Goal: Find specific page/section: Find specific page/section

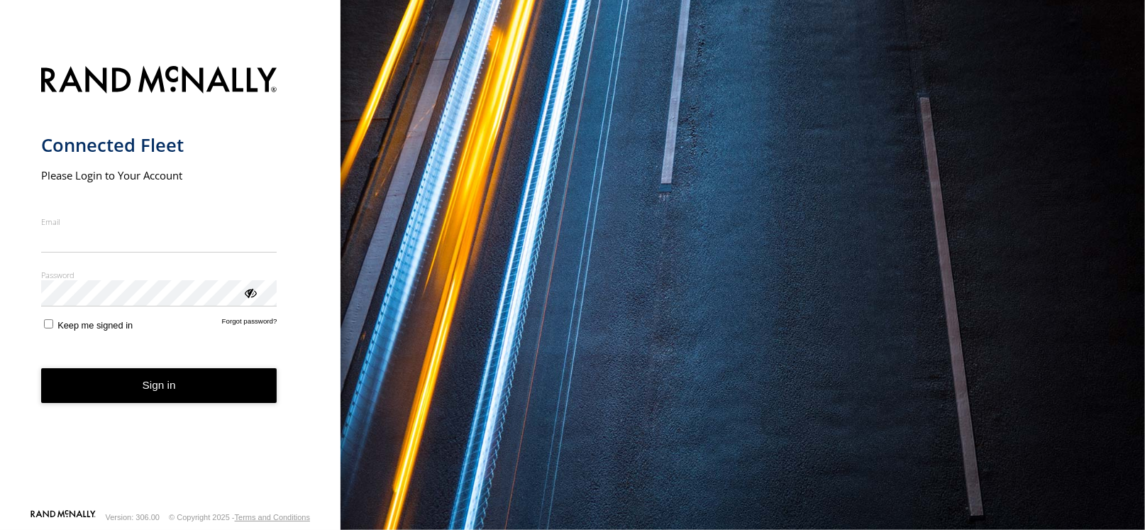
type input "**********"
click at [175, 388] on button "Sign in" at bounding box center [159, 385] width 236 height 35
click at [176, 388] on button "Sign in" at bounding box center [159, 385] width 236 height 35
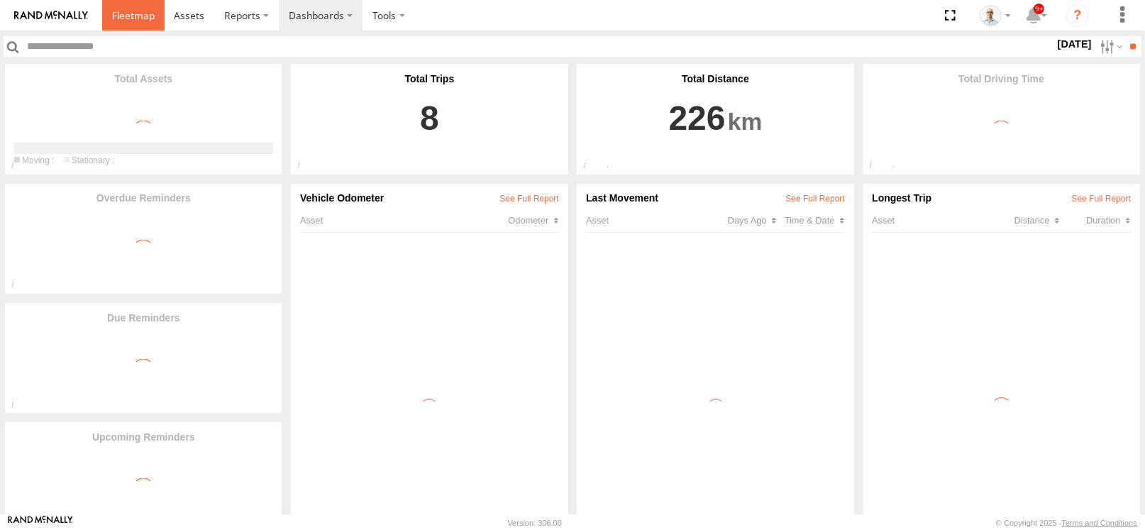
click at [130, 23] on link at bounding box center [133, 15] width 62 height 30
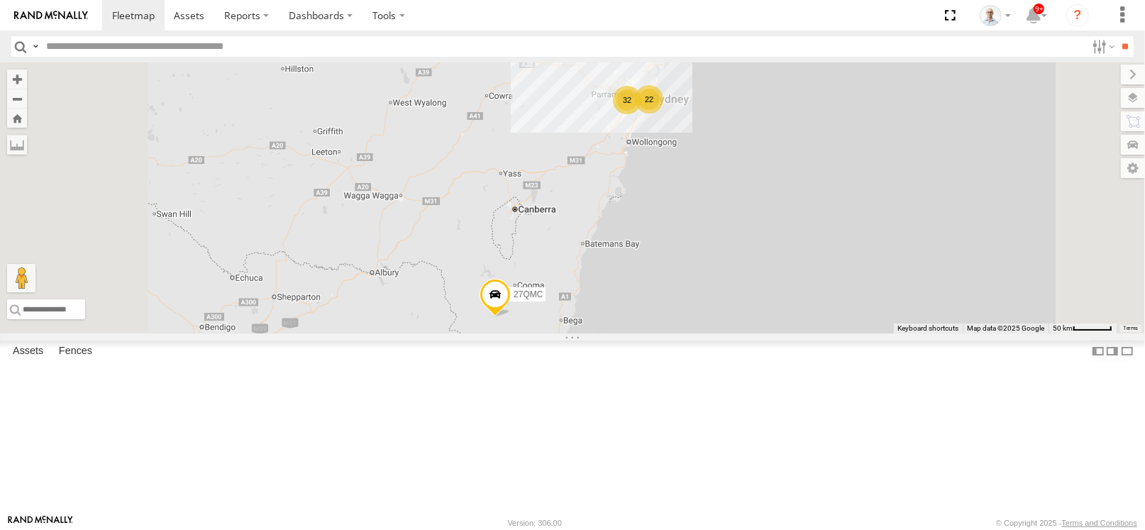
click at [641, 114] on div "32" at bounding box center [627, 100] width 28 height 28
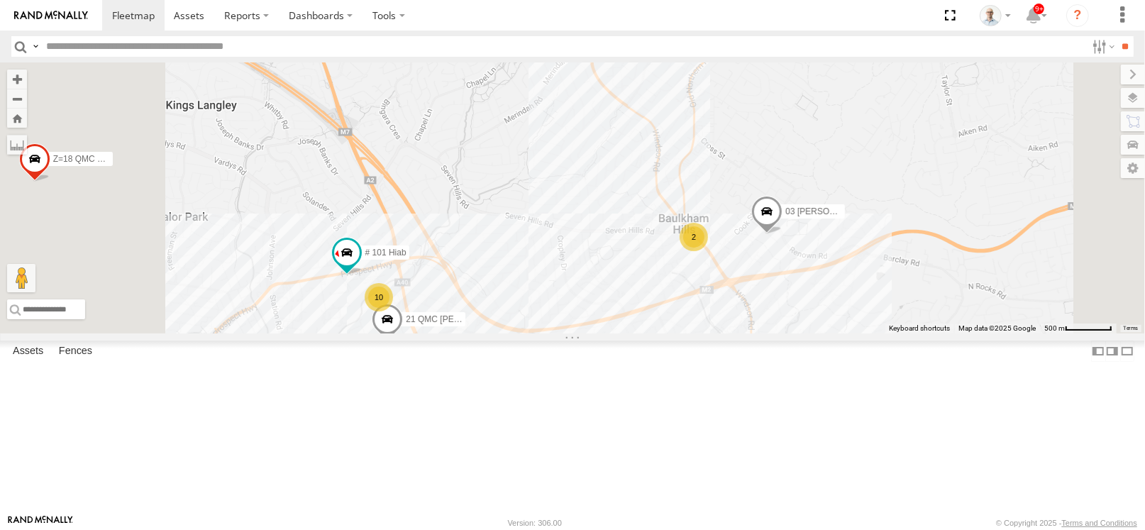
click at [708, 251] on div "2" at bounding box center [693, 237] width 28 height 28
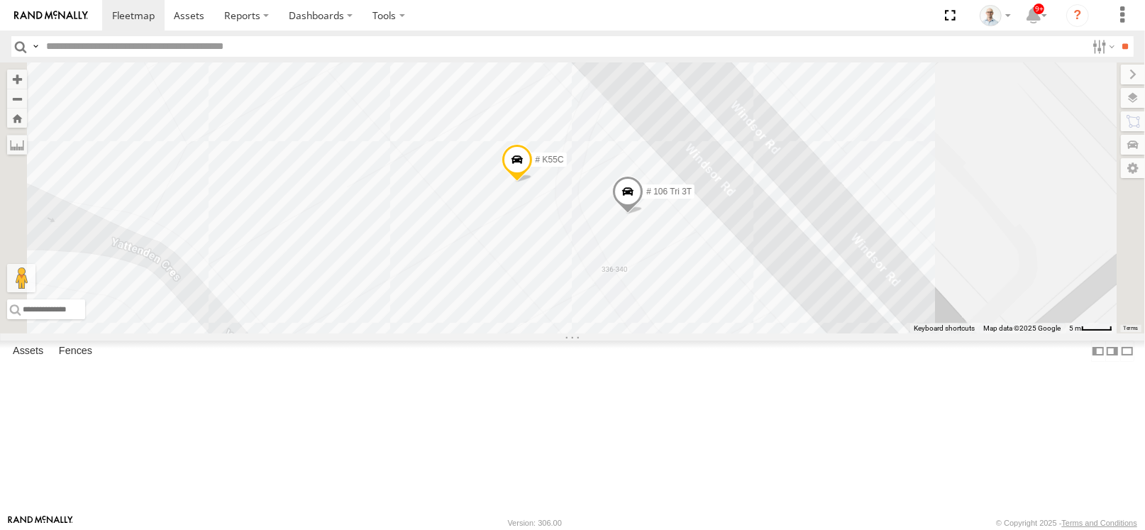
click at [643, 214] on span at bounding box center [627, 195] width 31 height 38
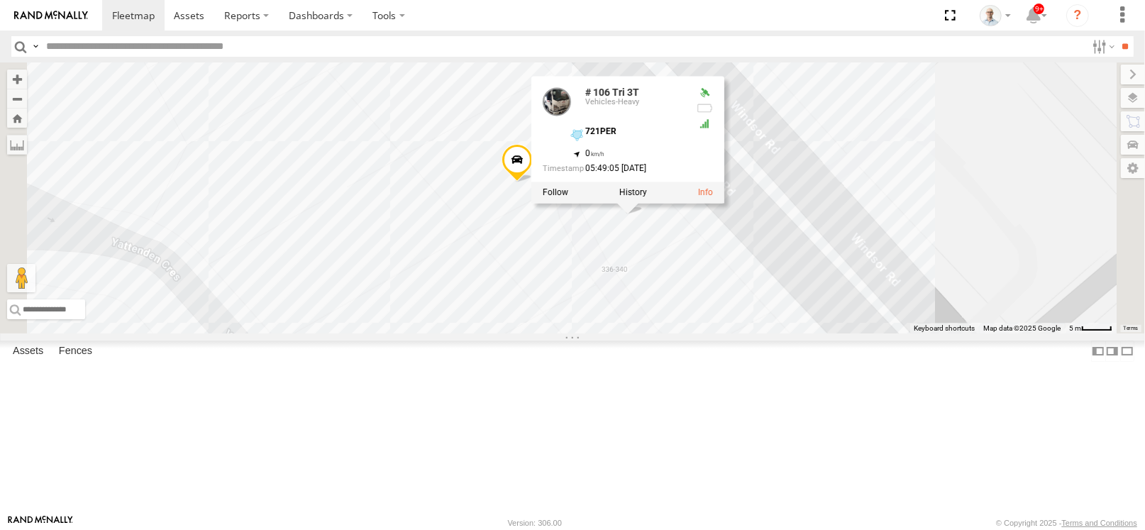
click at [986, 243] on div "27QMC # KS75A 06QMC -Spare 11 QMC Kurt 04QMC Francesco Beloka-CHV61N 02 Jordan …" at bounding box center [572, 197] width 1145 height 271
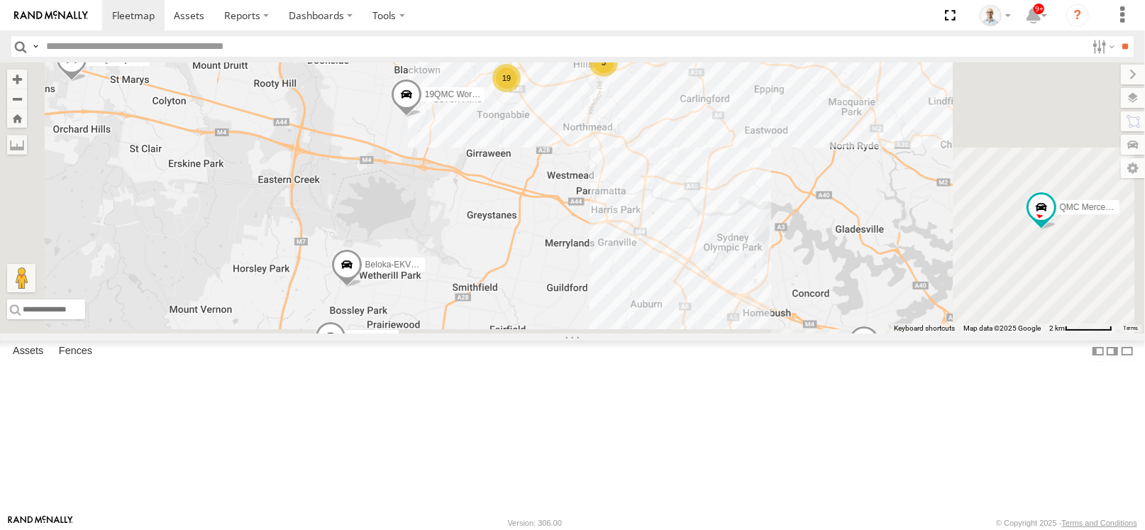
drag, startPoint x: 738, startPoint y: 366, endPoint x: 630, endPoint y: 232, distance: 172.0
click at [630, 232] on div "27QMC # KS75A 06QMC -Spare 11 QMC Kurt 04QMC Francesco Beloka-CHV61N 02 Jordan …" at bounding box center [572, 197] width 1145 height 271
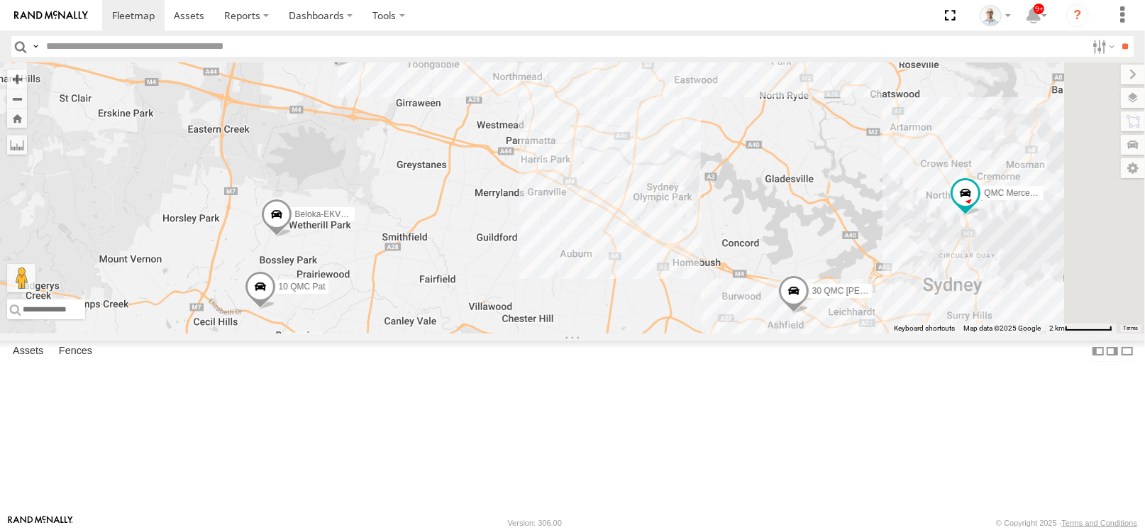
drag, startPoint x: 685, startPoint y: 279, endPoint x: 615, endPoint y: 228, distance: 87.2
click at [615, 228] on div "27QMC # KS75A 06QMC -Spare 11 QMC Kurt 04QMC Francesco Beloka-CHV61N 02 Jordan …" at bounding box center [572, 197] width 1145 height 271
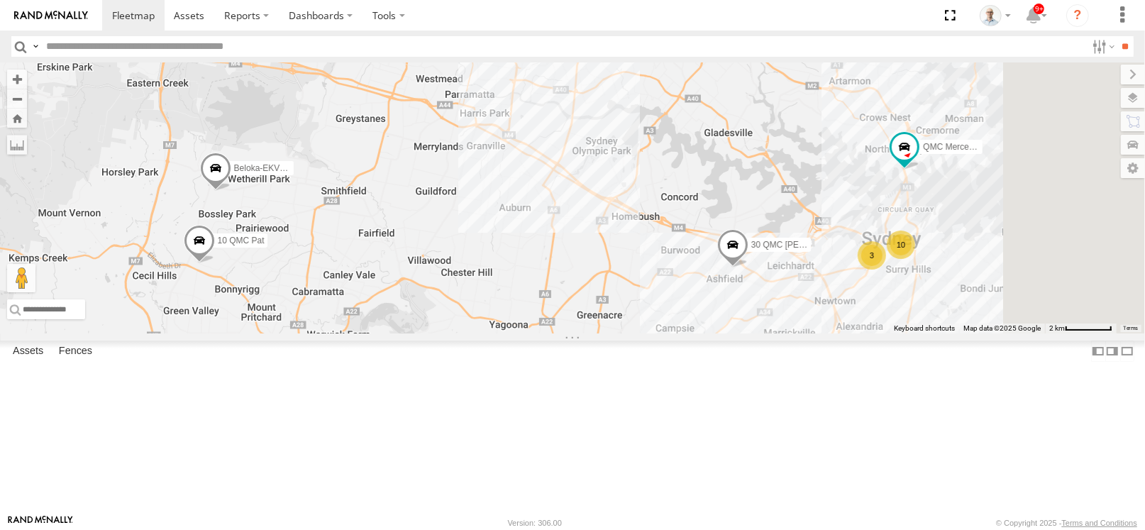
drag, startPoint x: 730, startPoint y: 369, endPoint x: 670, endPoint y: 323, distance: 75.3
click at [670, 323] on div "27QMC # KS75A 06QMC -Spare 11 QMC Kurt 04QMC Francesco Beloka-CHV61N 02 Jordan …" at bounding box center [572, 197] width 1145 height 271
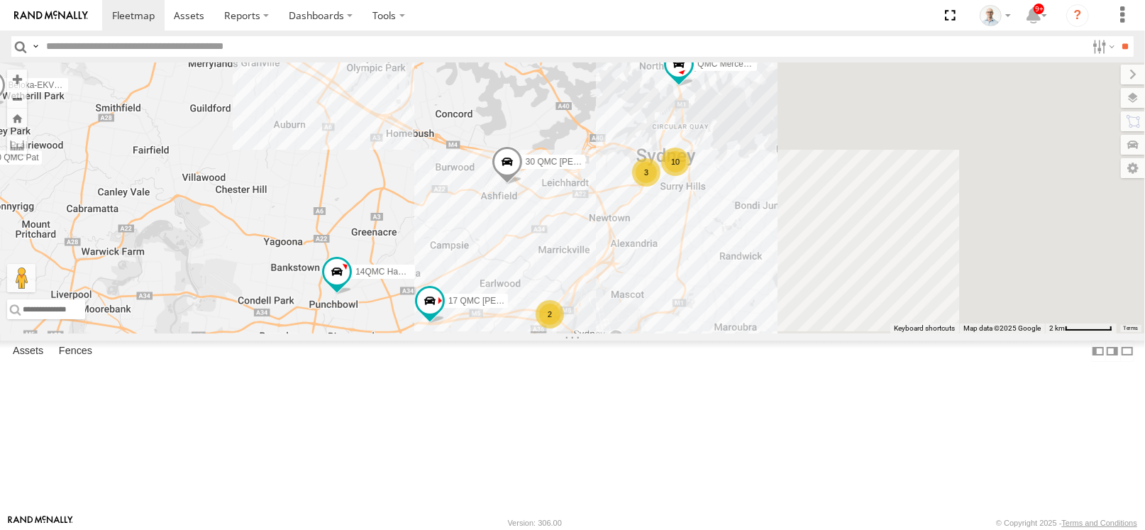
drag, startPoint x: 667, startPoint y: 321, endPoint x: 436, endPoint y: 235, distance: 246.6
click at [436, 235] on div "27QMC # KS75A 06QMC -Spare 11 QMC Kurt 04QMC Francesco Beloka-CHV61N 02 Jordan …" at bounding box center [572, 197] width 1145 height 271
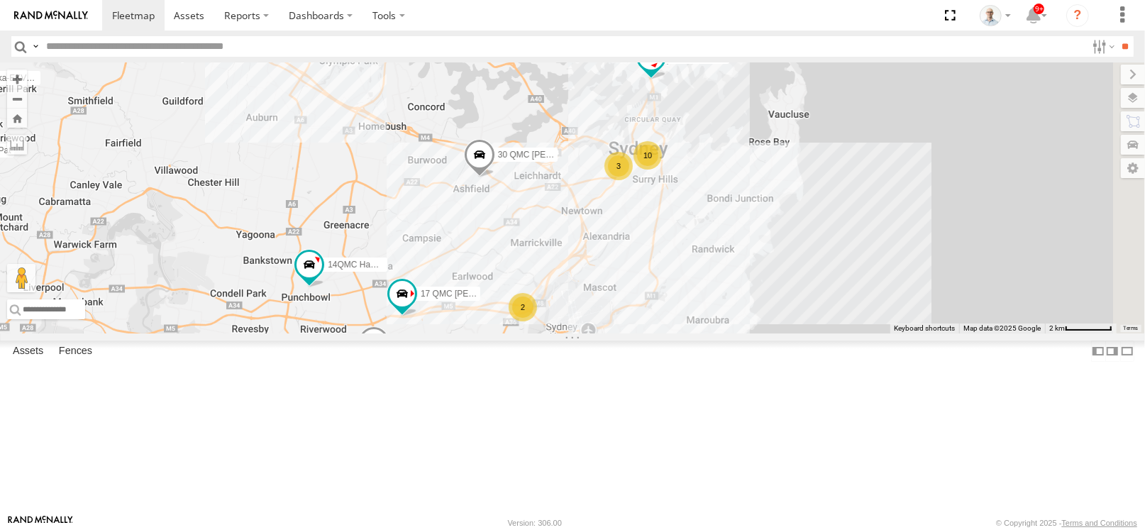
drag, startPoint x: 616, startPoint y: 323, endPoint x: 587, endPoint y: 316, distance: 29.9
click at [587, 316] on div "27QMC # KS75A 06QMC -Spare 11 QMC Kurt 04QMC Francesco Beloka-CHV61N 02 Jordan …" at bounding box center [572, 197] width 1145 height 271
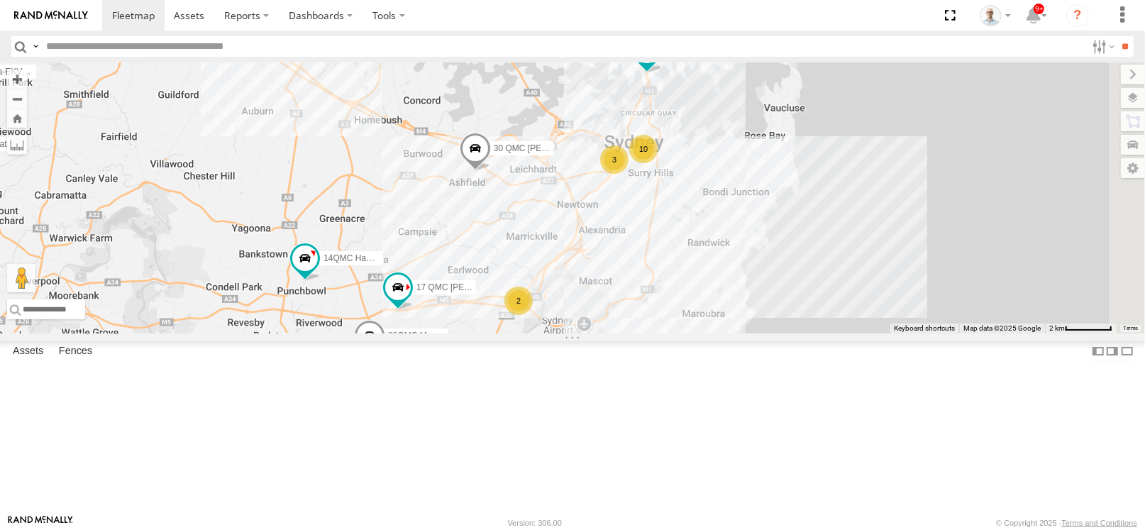
drag, startPoint x: 683, startPoint y: 294, endPoint x: 679, endPoint y: 286, distance: 9.2
click at [679, 286] on div "27QMC # KS75A 06QMC -Spare 11 QMC Kurt 04QMC Francesco Beloka-CHV61N 02 Jordan …" at bounding box center [572, 197] width 1145 height 271
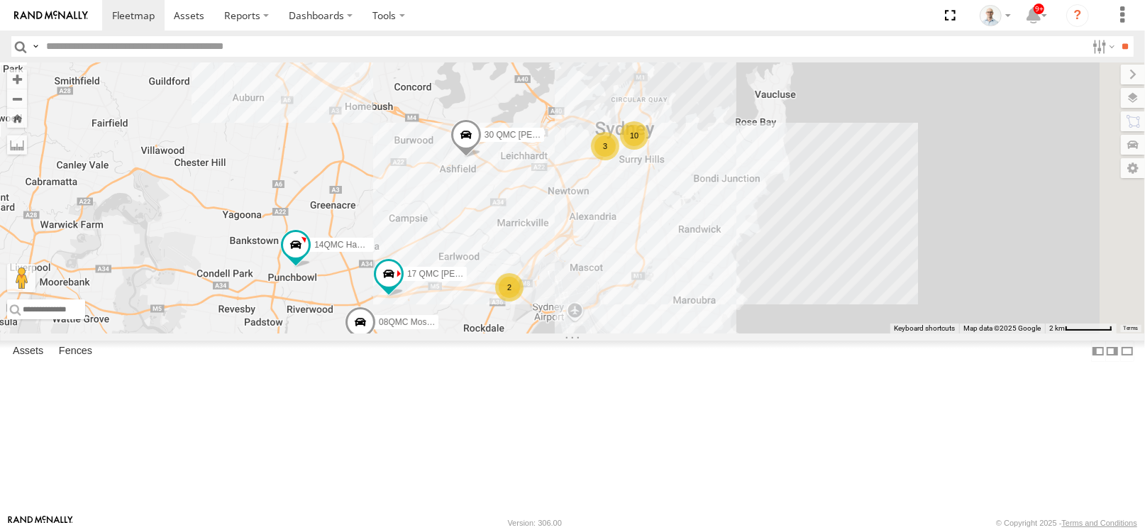
drag, startPoint x: 645, startPoint y: 313, endPoint x: 636, endPoint y: 299, distance: 16.3
click at [636, 299] on div "27QMC # KS75A 06QMC -Spare 11 QMC Kurt 04QMC Francesco Beloka-CHV61N 02 Jordan …" at bounding box center [572, 197] width 1145 height 271
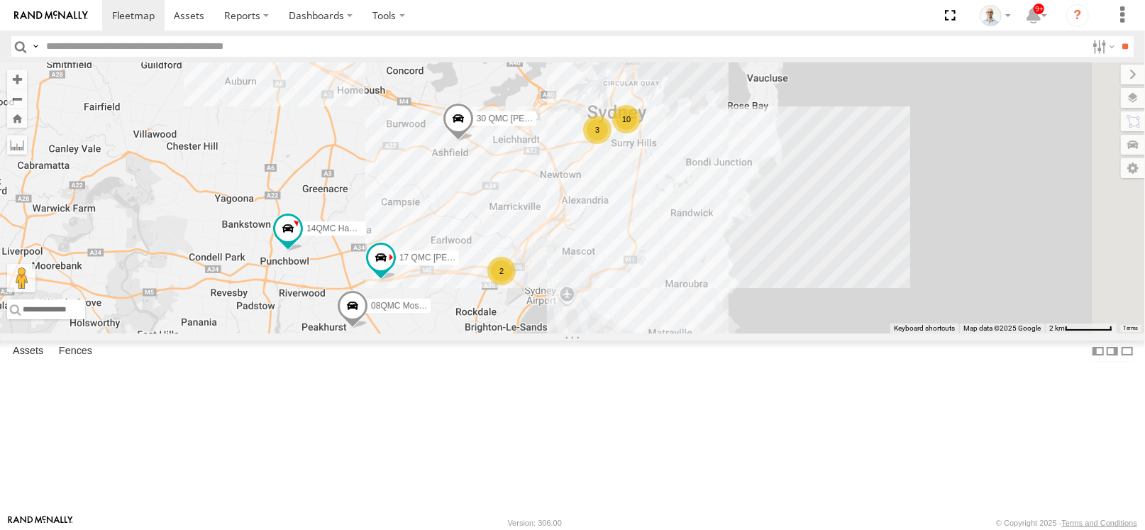
drag, startPoint x: 650, startPoint y: 324, endPoint x: 611, endPoint y: 284, distance: 56.2
click at [611, 284] on div "27QMC # KS75A 06QMC -Spare 11 QMC Kurt 04QMC Francesco Beloka-CHV61N 02 Jordan …" at bounding box center [572, 197] width 1145 height 271
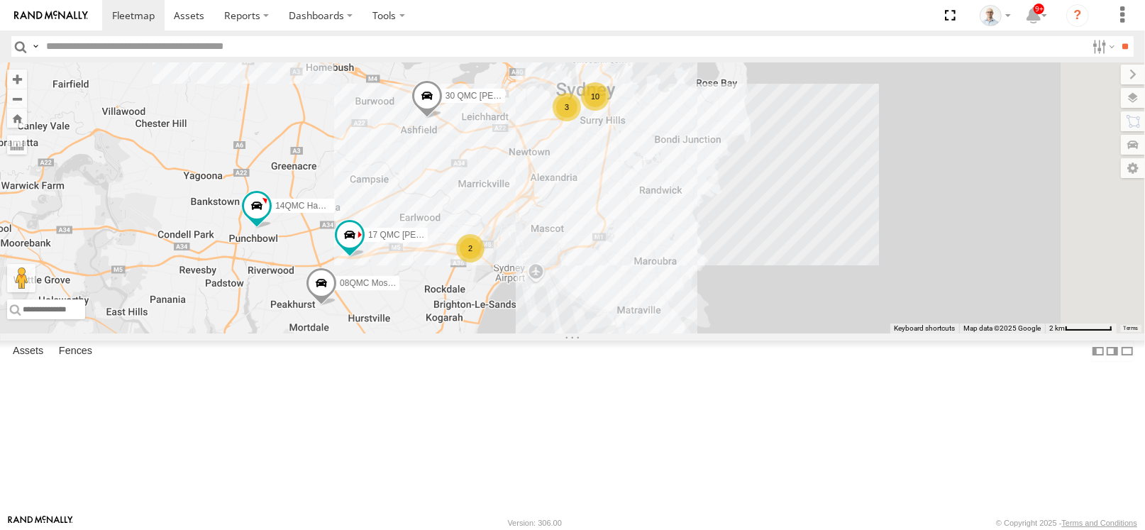
click at [484, 262] on div "2" at bounding box center [470, 248] width 28 height 28
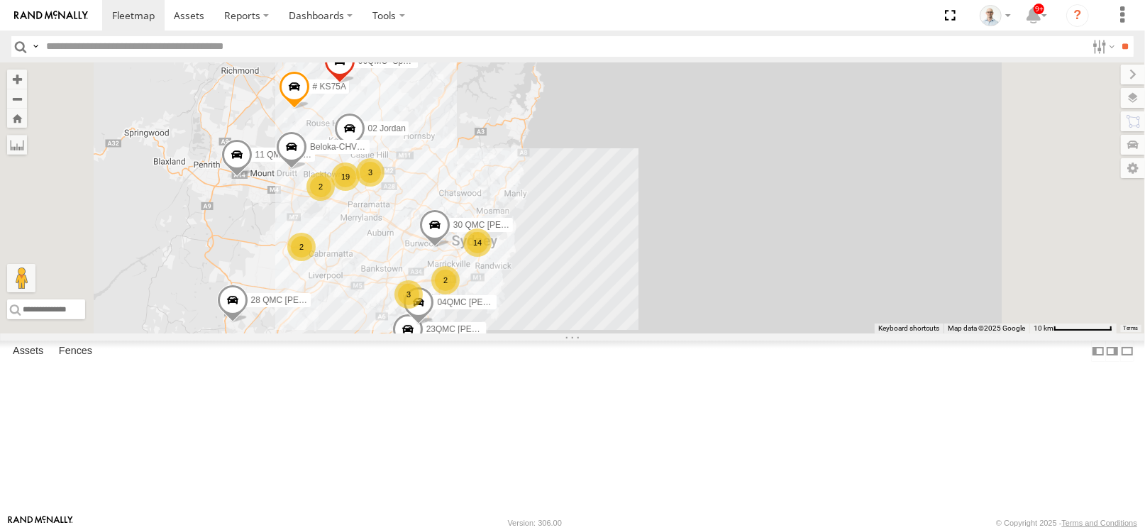
drag, startPoint x: 554, startPoint y: 304, endPoint x: 543, endPoint y: 349, distance: 46.1
click at [543, 333] on div "27QMC # KS75A 06QMC -Spare 11 QMC Kurt 04QMC Francesco Beloka-CHV61N 02 Jordan …" at bounding box center [572, 197] width 1145 height 271
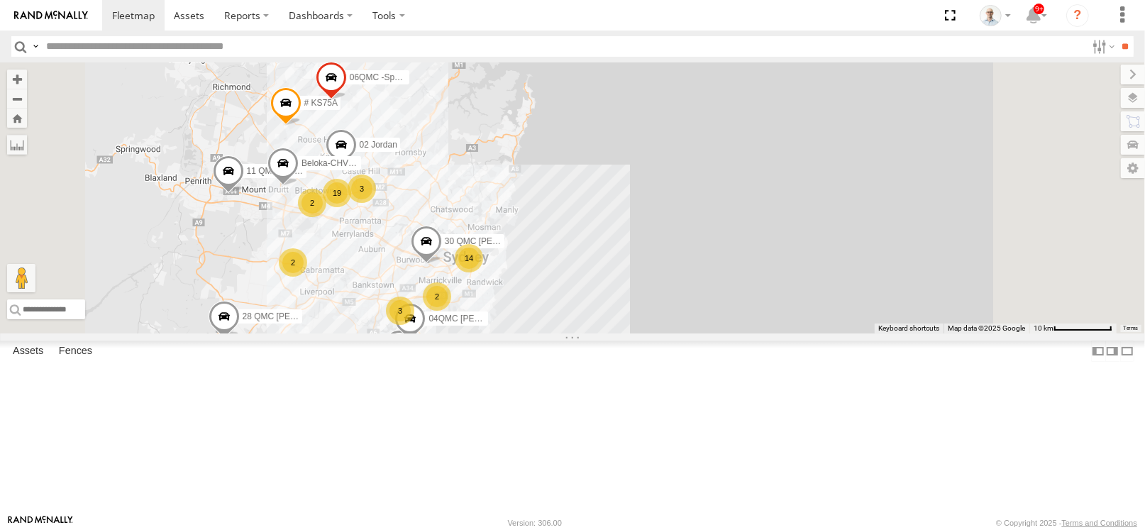
drag, startPoint x: 580, startPoint y: 279, endPoint x: 575, endPoint y: 309, distance: 30.2
click at [575, 309] on div "27QMC # KS75A 06QMC -Spare 11 QMC Kurt 04QMC Francesco Beloka-CHV61N 02 Jordan …" at bounding box center [572, 197] width 1145 height 271
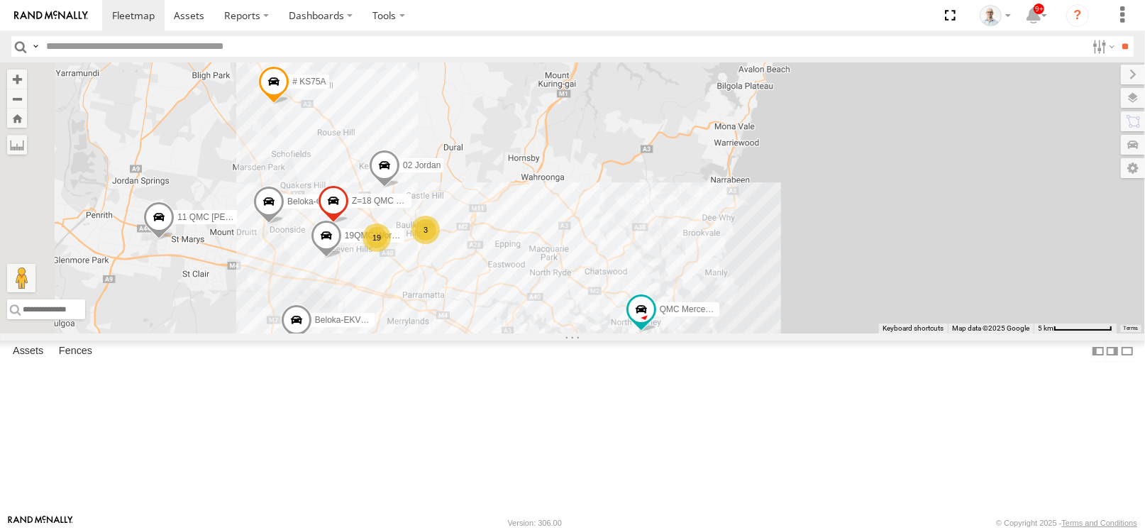
drag, startPoint x: 460, startPoint y: 253, endPoint x: 500, endPoint y: 257, distance: 40.6
click at [500, 257] on div "27QMC # KS75A 06QMC -Spare 11 QMC Kurt 04QMC Francesco Beloka-CHV61N 02 Jordan …" at bounding box center [572, 197] width 1145 height 271
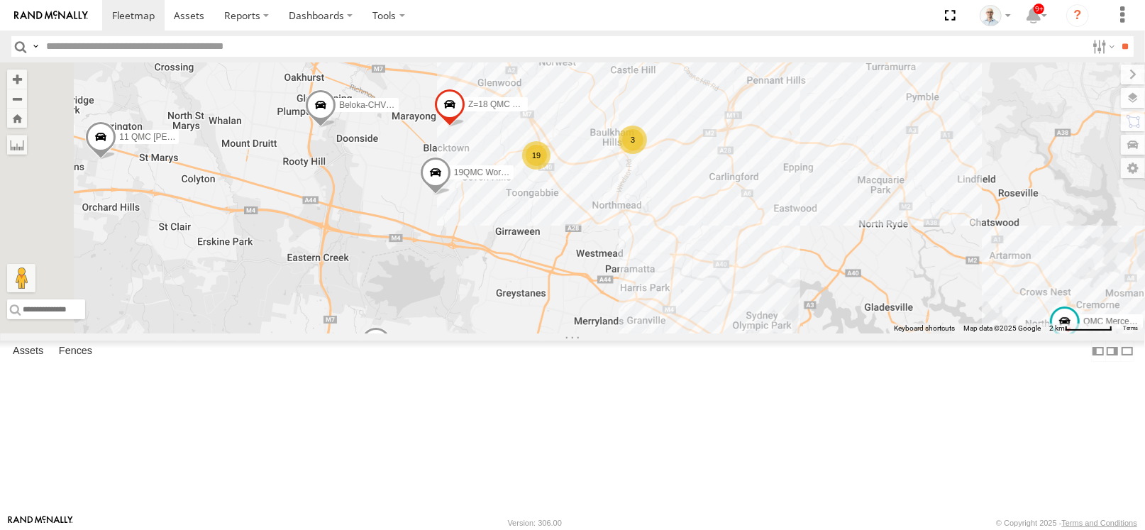
drag, startPoint x: 634, startPoint y: 335, endPoint x: 675, endPoint y: 223, distance: 119.4
click at [675, 223] on div "27QMC # KS75A 06QMC -Spare 11 QMC Kurt 04QMC Francesco Beloka-CHV61N 02 Jordan …" at bounding box center [572, 197] width 1145 height 271
click at [550, 170] on div "19" at bounding box center [536, 156] width 28 height 28
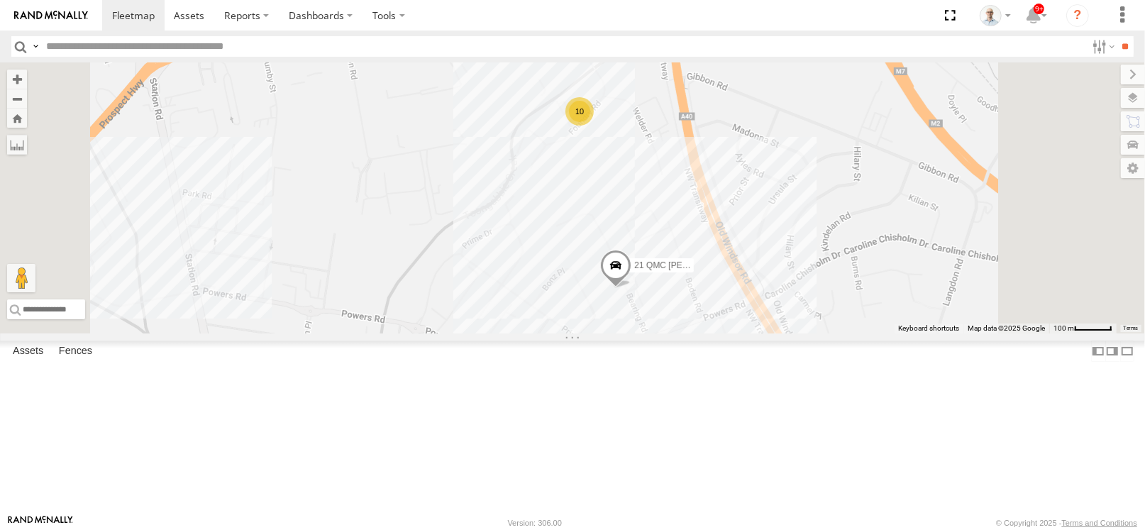
drag, startPoint x: 706, startPoint y: 236, endPoint x: 671, endPoint y: 253, distance: 38.7
click at [671, 253] on div "27QMC # KS75A 06QMC -Spare 11 QMC Kurt 04QMC Francesco Beloka-CHV61N 02 Jordan …" at bounding box center [572, 197] width 1145 height 271
click at [594, 126] on div "10" at bounding box center [579, 112] width 28 height 28
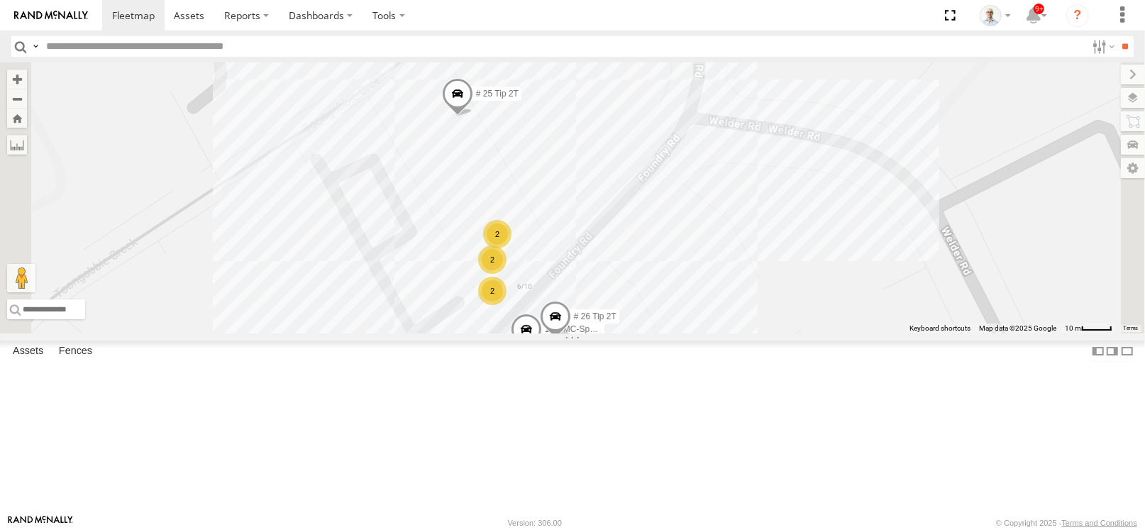
click at [473, 116] on span at bounding box center [457, 97] width 31 height 38
click at [813, 182] on div "27QMC # KS75A 06QMC -Spare 11 QMC Kurt 04QMC Francesco Beloka-CHV61N 02 Jordan …" at bounding box center [572, 197] width 1145 height 271
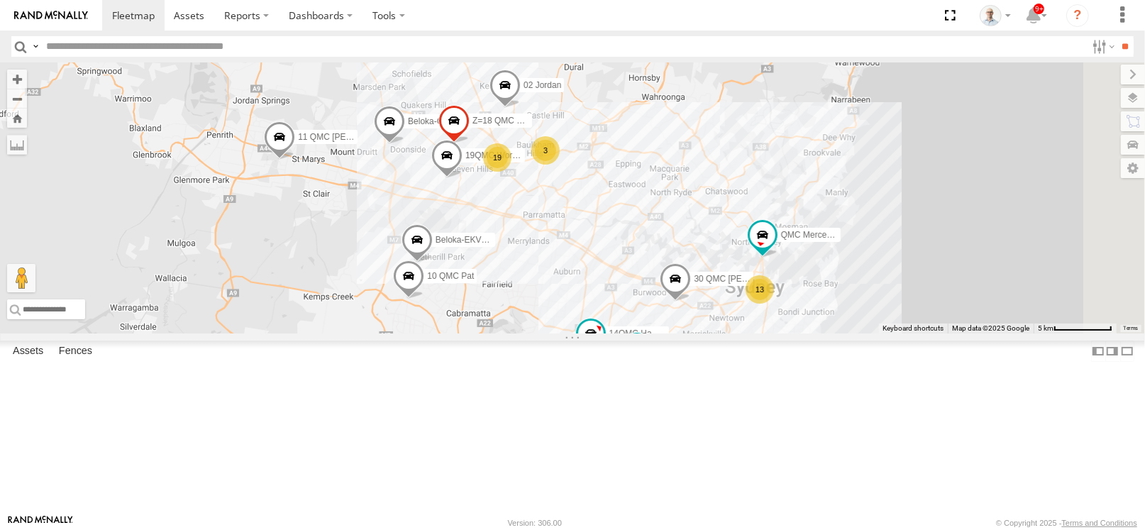
drag, startPoint x: 971, startPoint y: 421, endPoint x: 885, endPoint y: 357, distance: 107.4
click at [885, 333] on div "27QMC # KS75A 06QMC -Spare 11 QMC Kurt 04QMC Francesco Beloka-CHV61N 02 Jordan …" at bounding box center [572, 197] width 1145 height 271
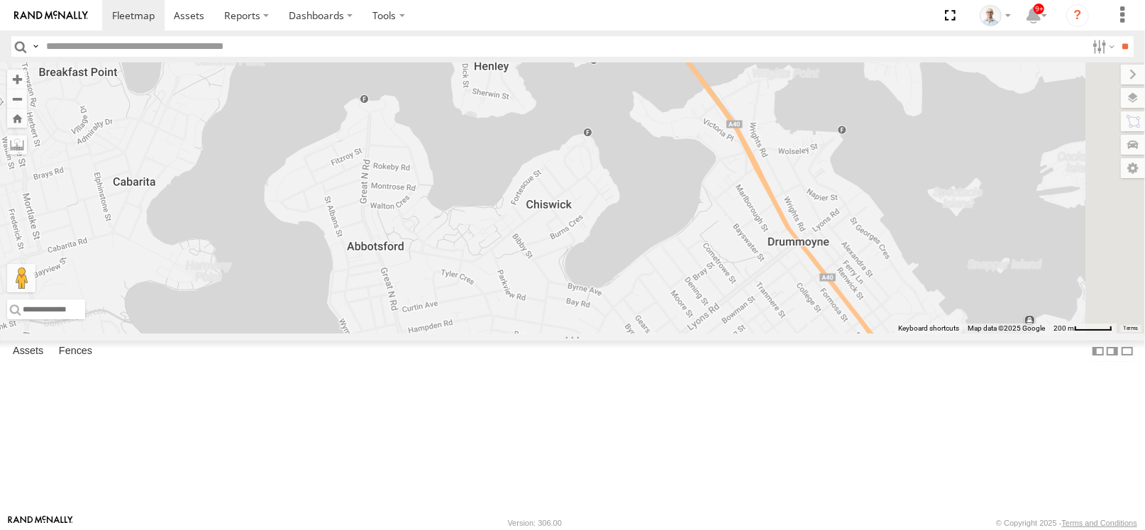
drag, startPoint x: 668, startPoint y: 317, endPoint x: 625, endPoint y: 245, distance: 84.3
click at [625, 245] on div "27QMC # KS75A 06QMC -Spare 11 QMC Kurt 04QMC Francesco Beloka-CHV61N 02 Jordan …" at bounding box center [572, 197] width 1145 height 271
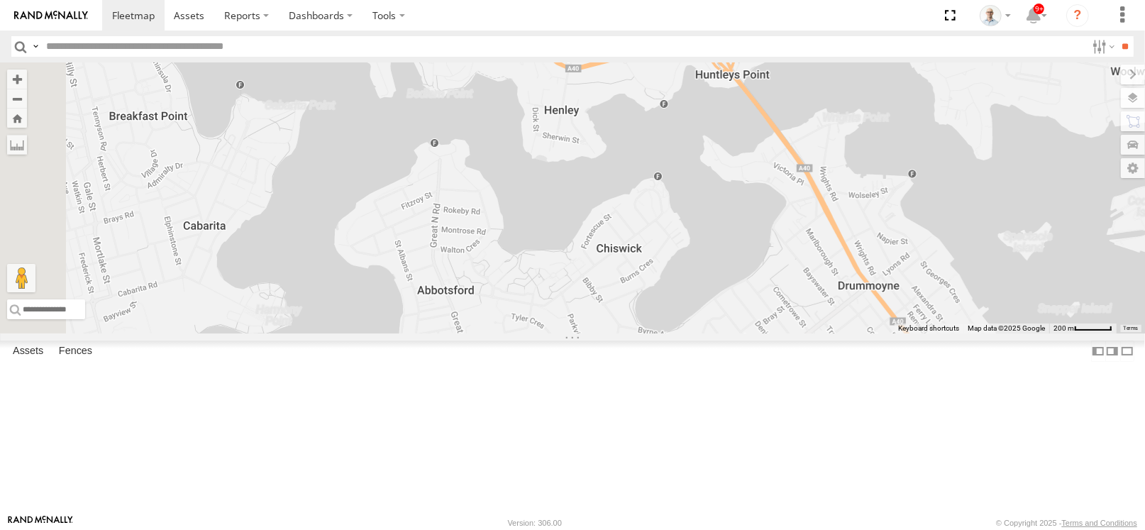
drag, startPoint x: 593, startPoint y: 326, endPoint x: 741, endPoint y: 340, distance: 148.9
click at [741, 333] on div "27QMC # KS75A 06QMC -Spare 11 QMC Kurt 04QMC Francesco Beloka-CHV61N 02 Jordan …" at bounding box center [572, 197] width 1145 height 271
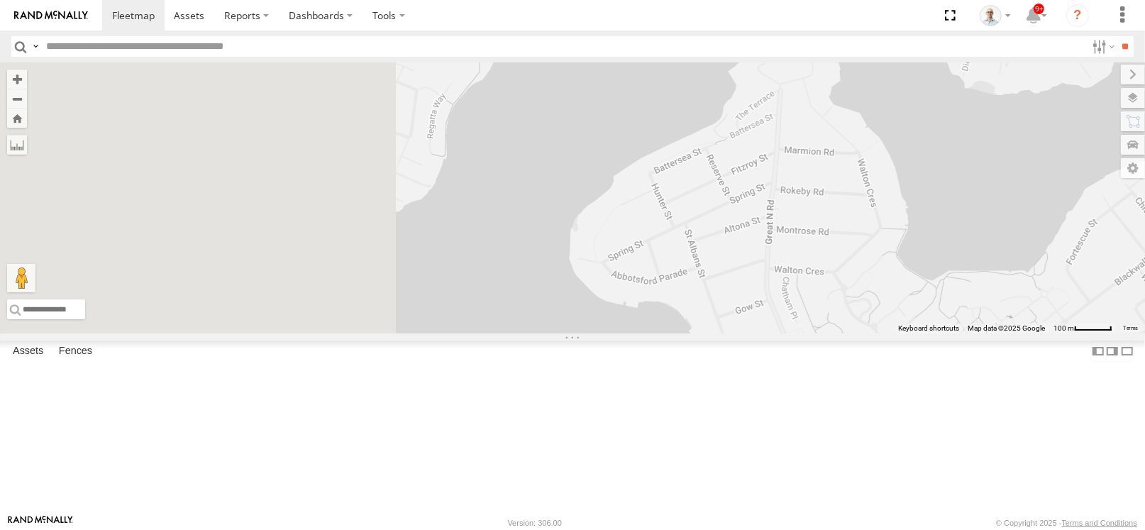
drag, startPoint x: 814, startPoint y: 318, endPoint x: 892, endPoint y: 329, distance: 78.7
click at [892, 329] on div "27QMC # KS75A 06QMC -Spare 11 QMC Kurt 04QMC Francesco Beloka-CHV61N 02 Jordan …" at bounding box center [572, 197] width 1145 height 271
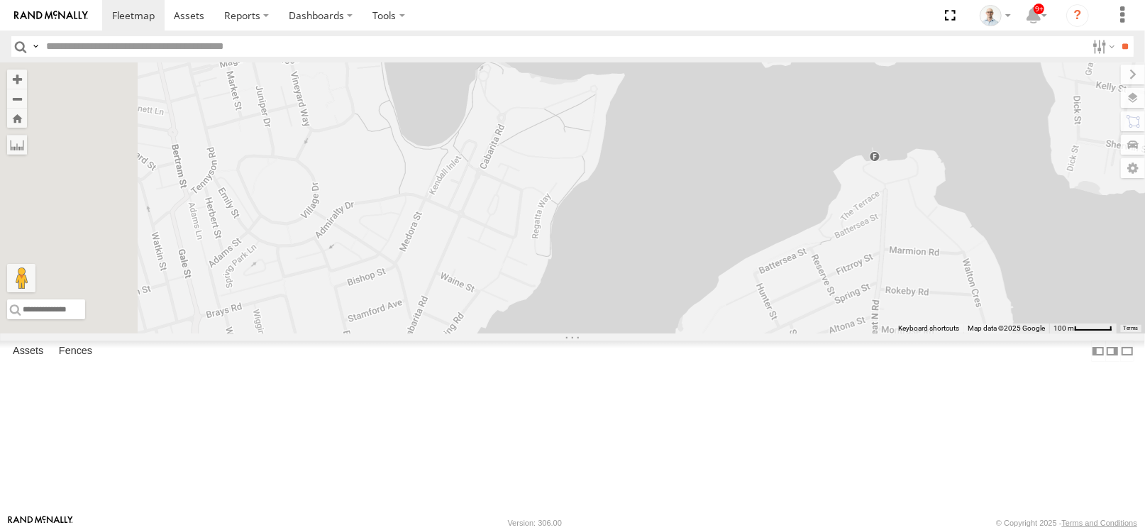
drag, startPoint x: 779, startPoint y: 265, endPoint x: 874, endPoint y: 359, distance: 133.9
click at [874, 333] on div "27QMC # KS75A 06QMC -Spare 11 QMC Kurt 04QMC Francesco Beloka-CHV61N 02 Jordan …" at bounding box center [572, 197] width 1145 height 271
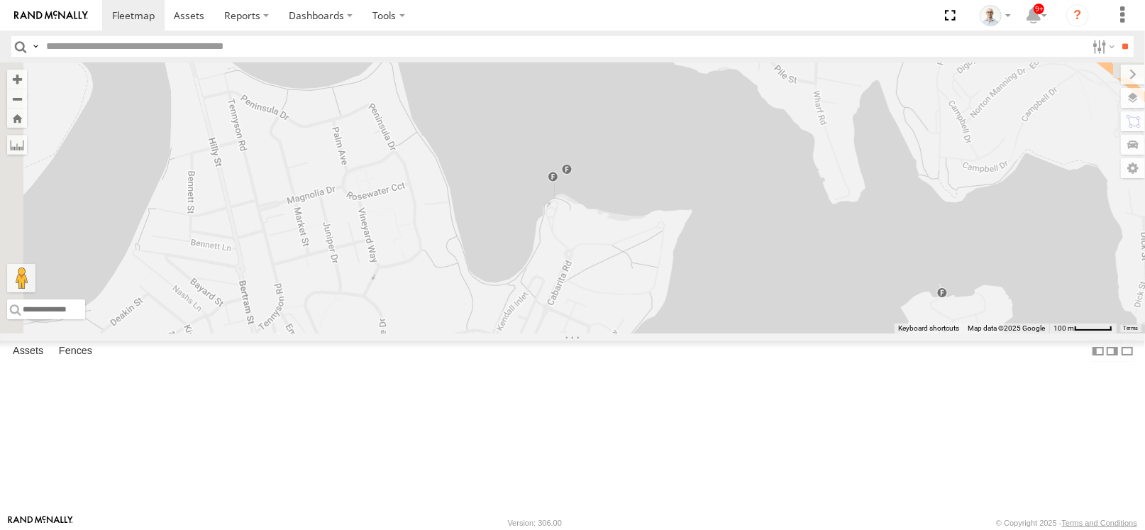
drag, startPoint x: 649, startPoint y: 340, endPoint x: 672, endPoint y: 389, distance: 53.3
click at [672, 333] on div "27QMC # KS75A 06QMC -Spare 11 QMC Kurt 04QMC Francesco Beloka-CHV61N 02 Jordan …" at bounding box center [572, 197] width 1145 height 271
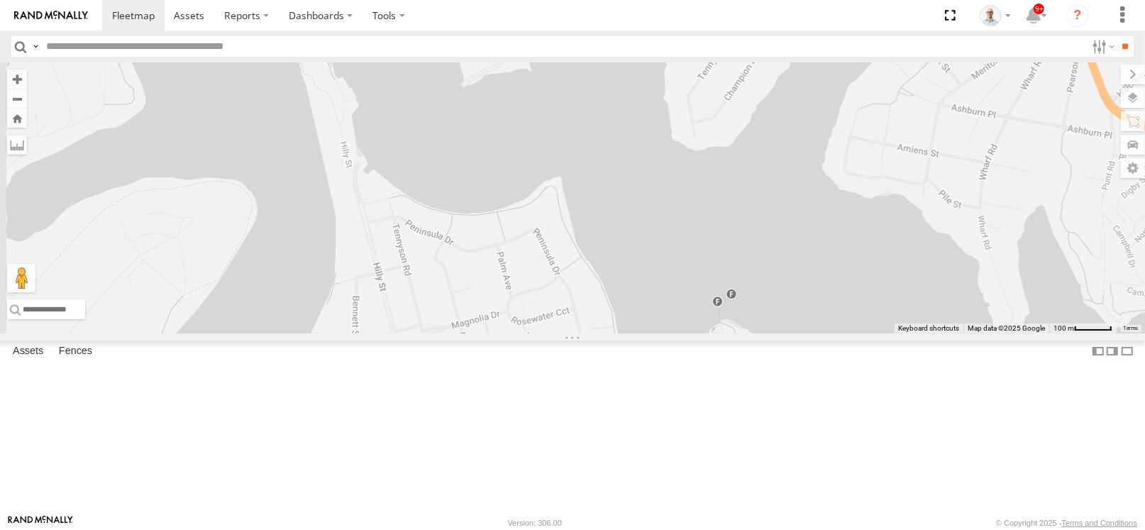
drag, startPoint x: 658, startPoint y: 301, endPoint x: 821, endPoint y: 422, distance: 202.7
click at [821, 333] on div "27QMC # KS75A 06QMC -Spare 11 QMC Kurt 04QMC Francesco Beloka-CHV61N 02 Jordan …" at bounding box center [572, 197] width 1145 height 271
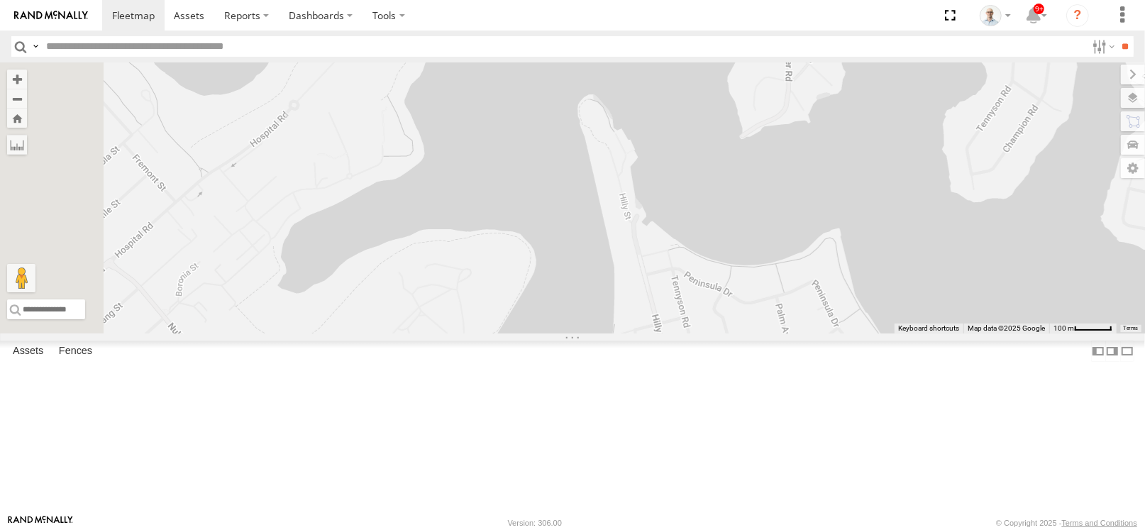
drag, startPoint x: 556, startPoint y: 289, endPoint x: 804, endPoint y: 287, distance: 248.2
click at [844, 333] on div "27QMC # KS75A 06QMC -Spare 11 QMC Kurt 04QMC Francesco Beloka-CHV61N 02 Jordan …" at bounding box center [572, 197] width 1145 height 271
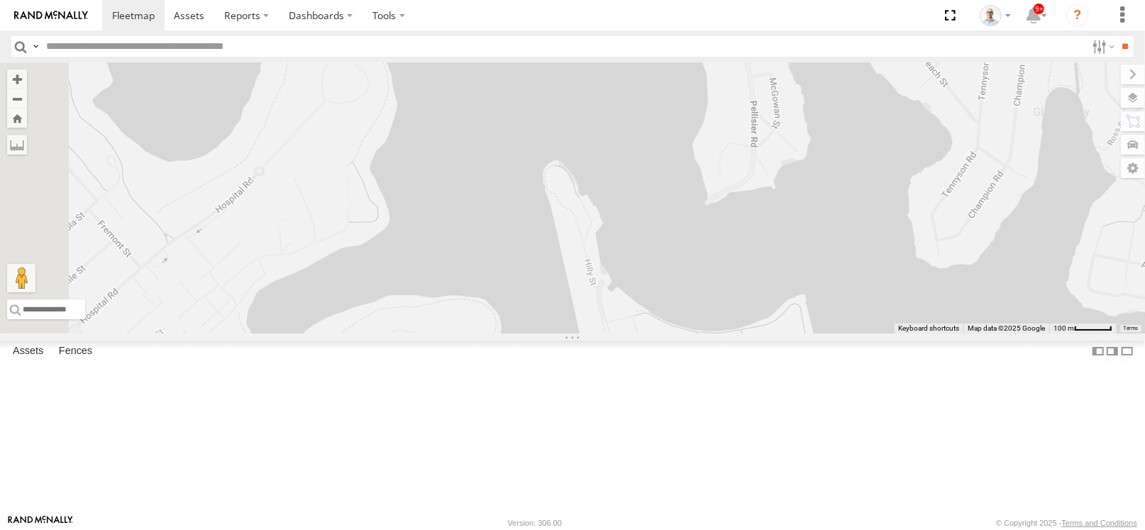
drag, startPoint x: 769, startPoint y: 273, endPoint x: 765, endPoint y: 327, distance: 54.1
click at [767, 333] on div "27QMC # KS75A 06QMC -Spare 11 QMC Kurt 04QMC Francesco Beloka-CHV61N 02 Jordan …" at bounding box center [572, 197] width 1145 height 271
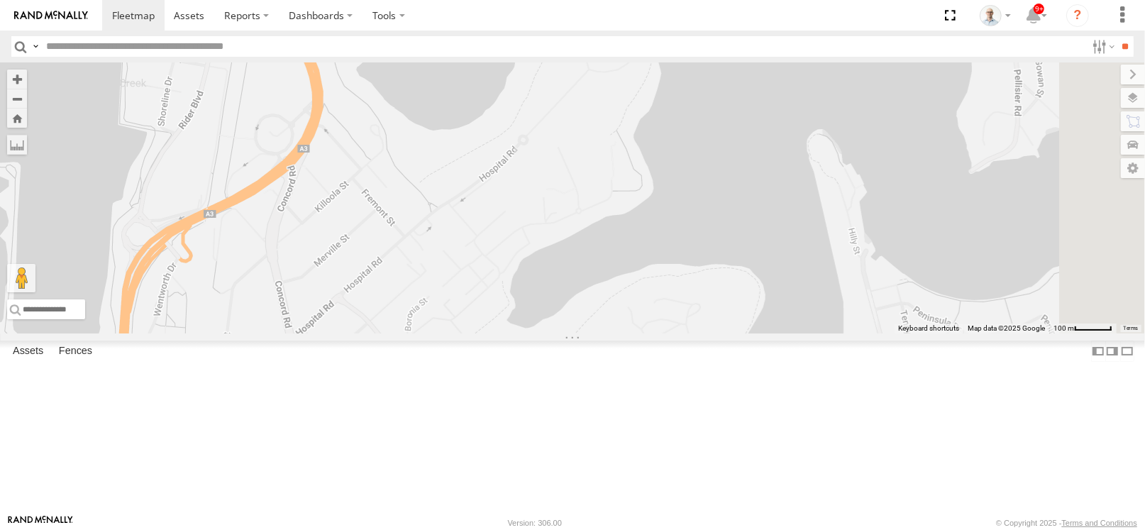
drag, startPoint x: 713, startPoint y: 310, endPoint x: 648, endPoint y: 296, distance: 66.8
click at [648, 296] on div "27QMC # KS75A 06QMC -Spare 11 QMC Kurt 04QMC Francesco Beloka-CHV61N 02 Jordan …" at bounding box center [572, 197] width 1145 height 271
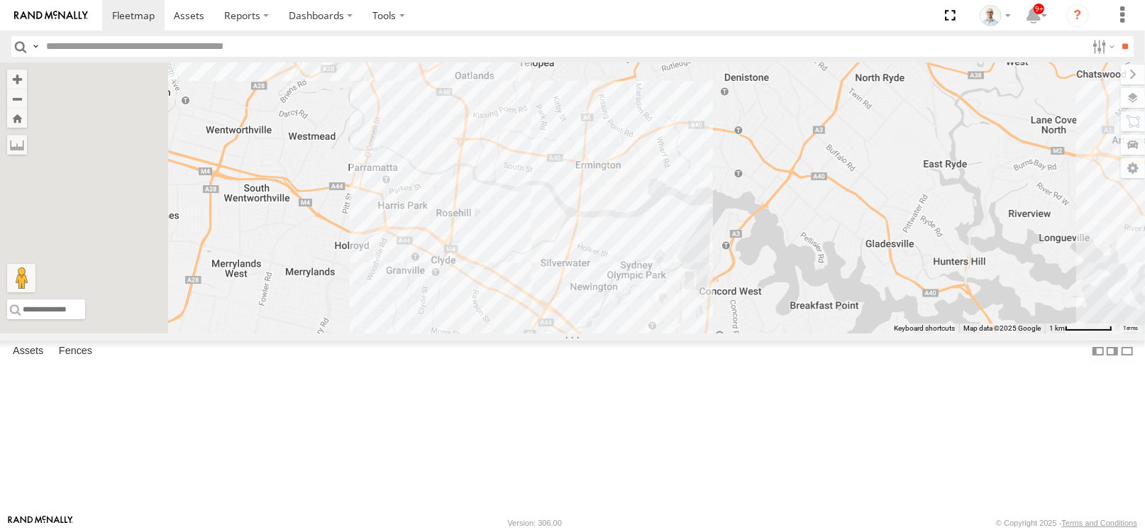
drag, startPoint x: 675, startPoint y: 302, endPoint x: 759, endPoint y: 332, distance: 88.8
click at [759, 332] on div "27QMC # KS75A 06QMC -Spare 11 QMC Kurt 04QMC Francesco Beloka-CHV61N 02 Jordan …" at bounding box center [572, 197] width 1145 height 271
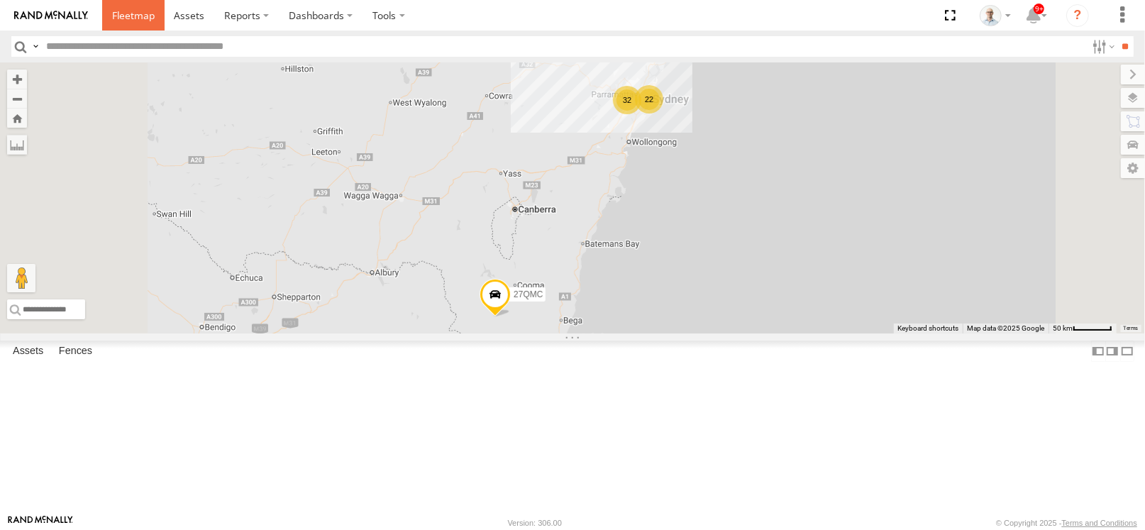
click at [141, 11] on span at bounding box center [133, 15] width 43 height 13
click at [641, 114] on div "32" at bounding box center [627, 100] width 28 height 28
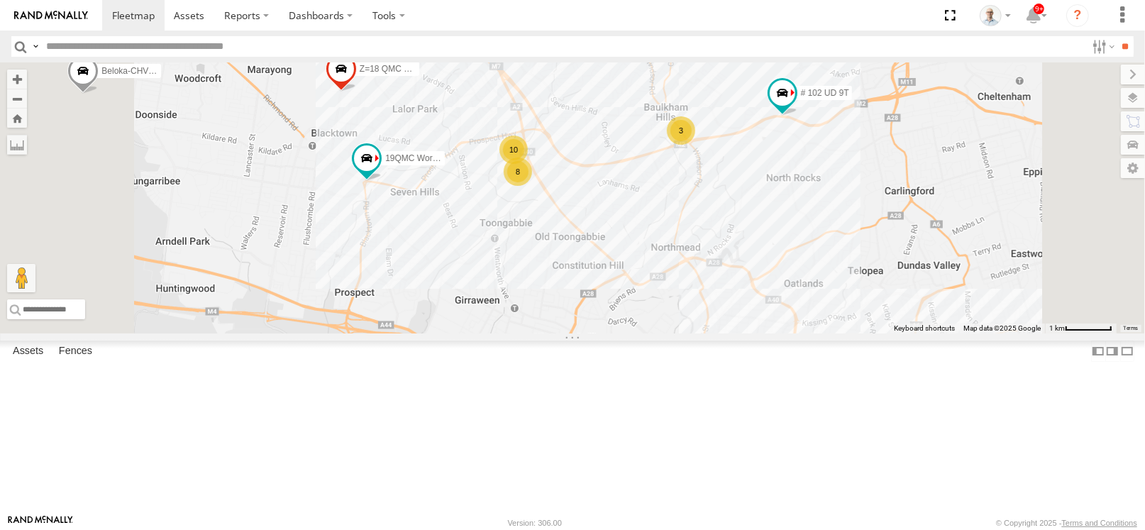
drag, startPoint x: 832, startPoint y: 253, endPoint x: 791, endPoint y: 270, distance: 44.5
click at [791, 270] on div "27QMC 08QMC Mostafa # KS75A 06QMC -Spare 11 QMC Kurt 14QMC Hamza 04QMC Francesc…" at bounding box center [572, 197] width 1145 height 271
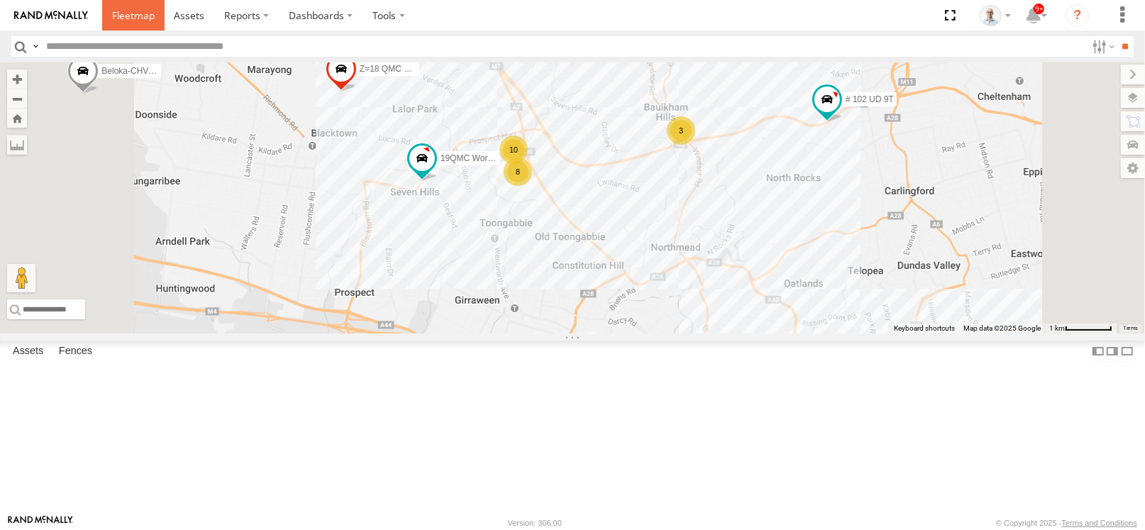
click at [150, 9] on span at bounding box center [133, 15] width 43 height 13
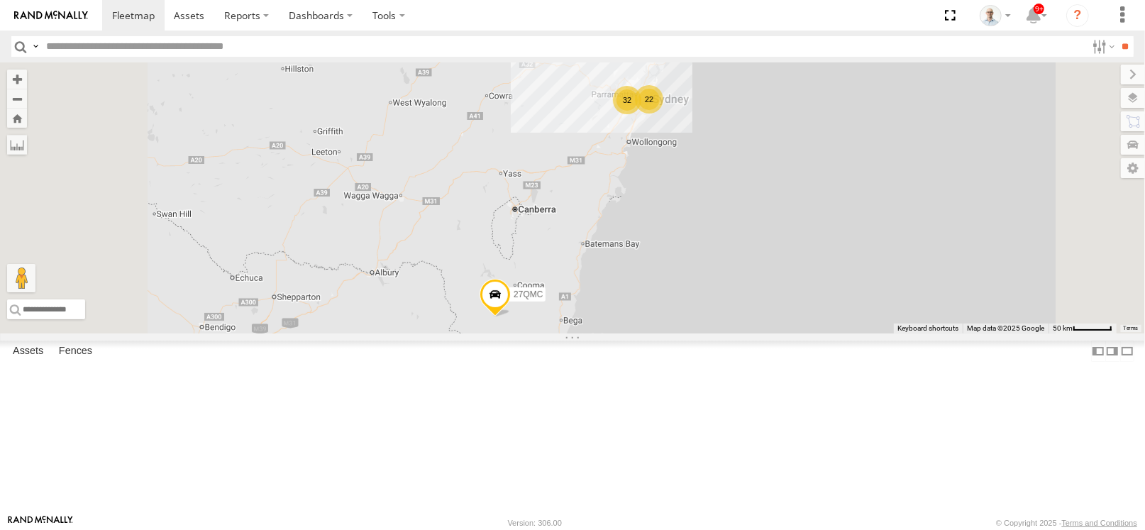
click at [641, 114] on div "32" at bounding box center [627, 100] width 28 height 28
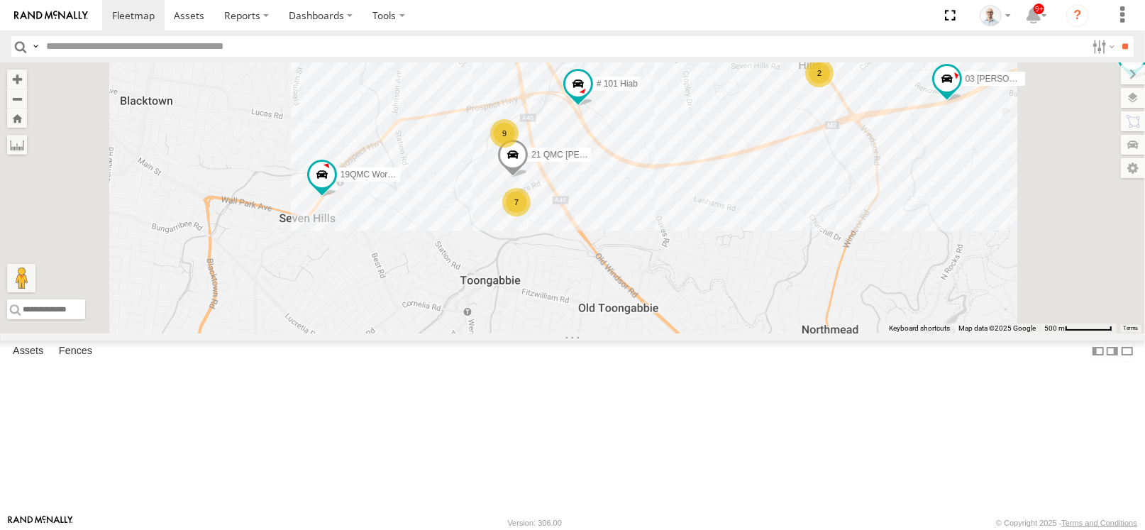
drag, startPoint x: 762, startPoint y: 313, endPoint x: 789, endPoint y: 322, distance: 28.9
click at [789, 322] on div "27QMC 08QMC Mostafa # KS75A 06QMC -Spare 11 QMC Kurt 14QMC Hamza 04QMC Francesc…" at bounding box center [572, 197] width 1145 height 271
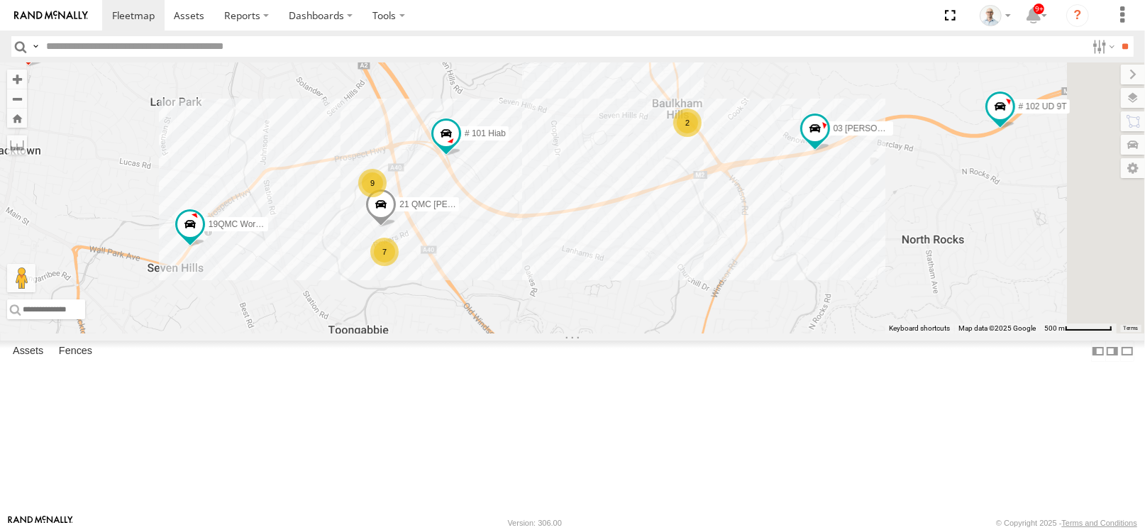
drag, startPoint x: 701, startPoint y: 297, endPoint x: 692, endPoint y: 301, distance: 10.2
click at [692, 301] on div "27QMC 08QMC Mostafa # KS75A 06QMC -Spare 11 QMC Kurt 14QMC Hamza 04QMC Francesc…" at bounding box center [572, 197] width 1145 height 271
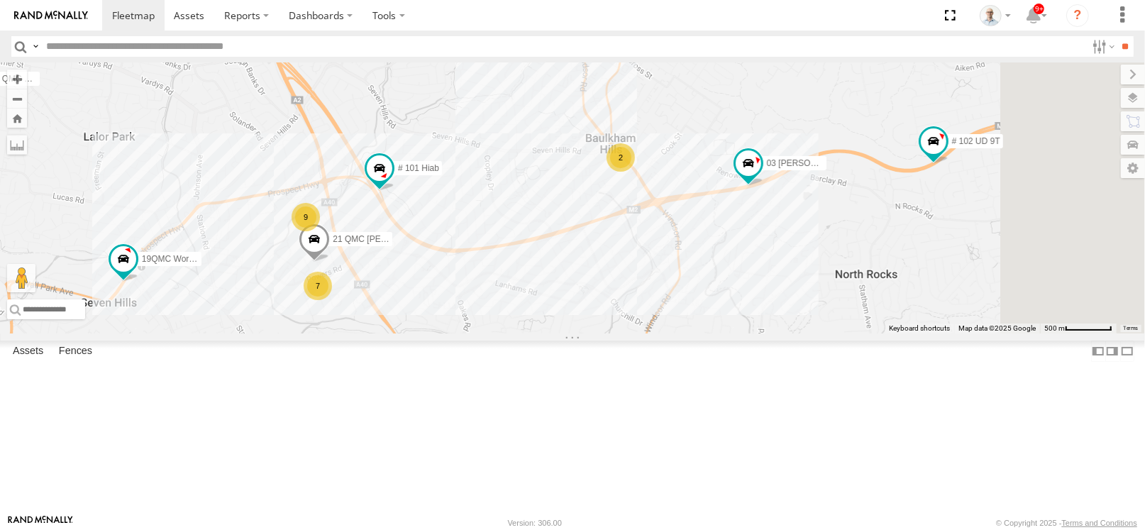
click at [635, 172] on div "2" at bounding box center [620, 157] width 28 height 28
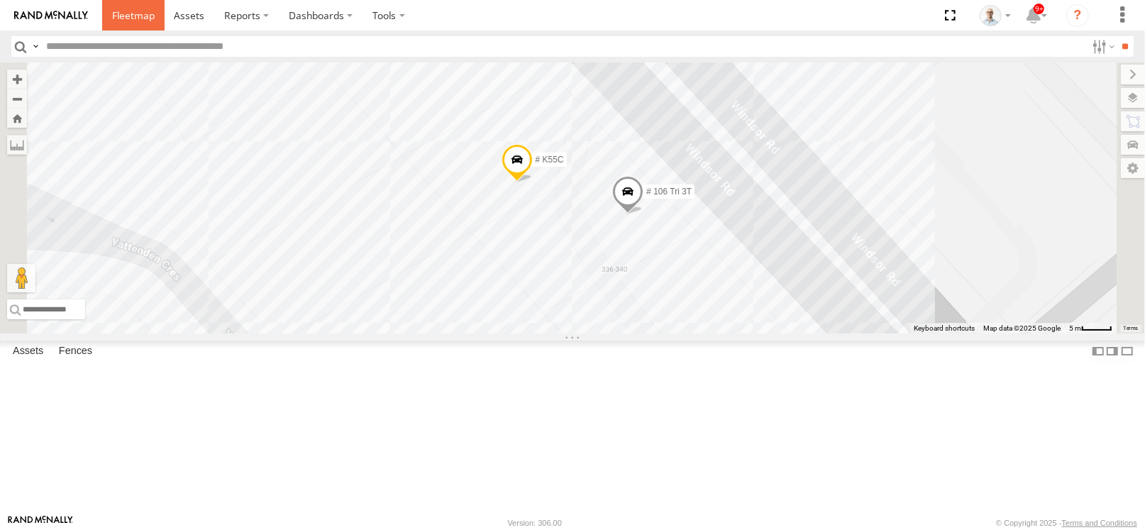
click at [130, 11] on span at bounding box center [133, 15] width 43 height 13
